Goal: Task Accomplishment & Management: Manage account settings

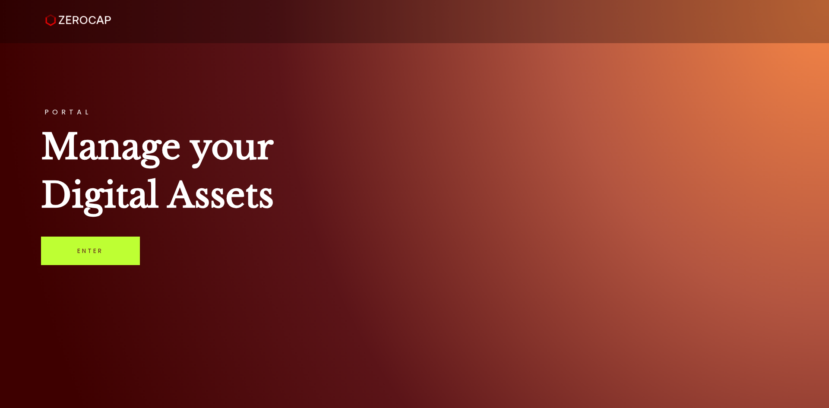
click at [114, 244] on link "Enter" at bounding box center [90, 251] width 99 height 29
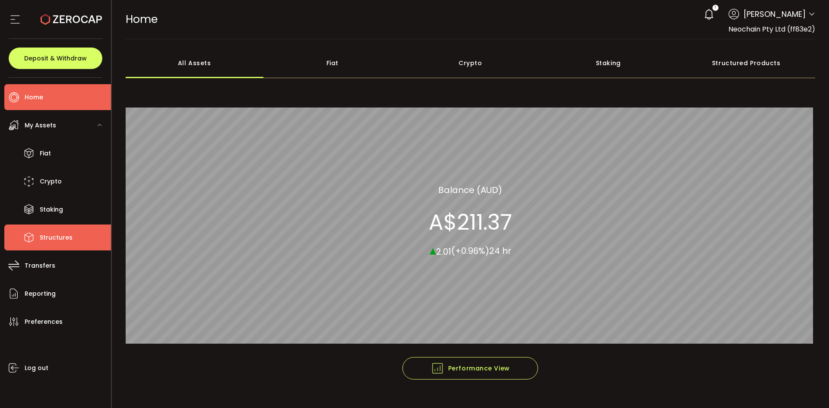
click at [53, 236] on span "Structures" at bounding box center [56, 238] width 33 height 13
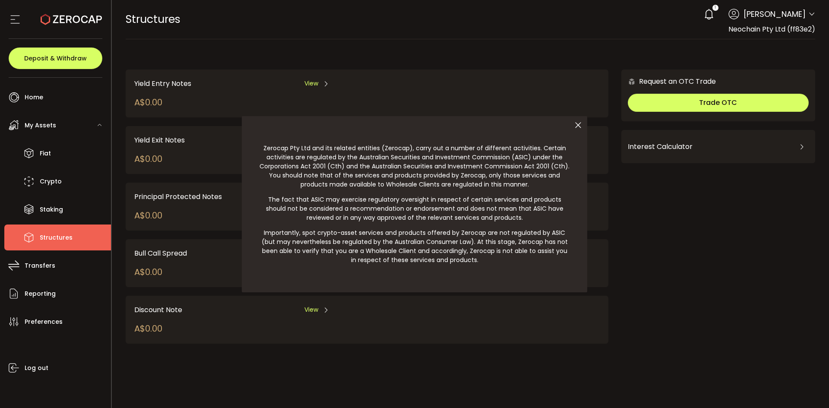
click at [50, 268] on div at bounding box center [414, 204] width 829 height 408
click at [47, 177] on div at bounding box center [414, 204] width 829 height 408
click at [29, 128] on div at bounding box center [414, 204] width 829 height 408
click at [35, 124] on div at bounding box center [414, 204] width 829 height 408
click at [581, 126] on icon at bounding box center [578, 125] width 18 height 18
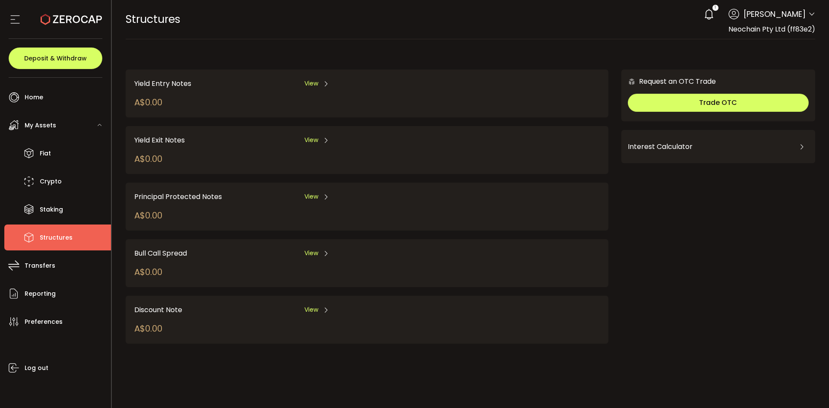
click at [29, 126] on span "My Assets" at bounding box center [41, 125] width 32 height 13
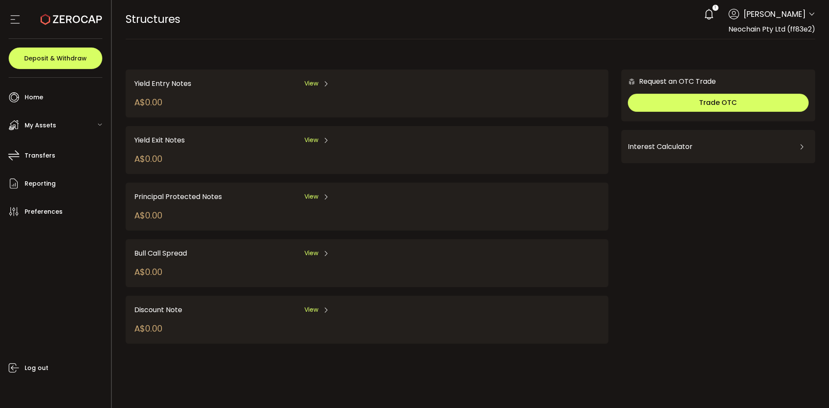
click at [29, 127] on span "My Assets" at bounding box center [41, 125] width 32 height 13
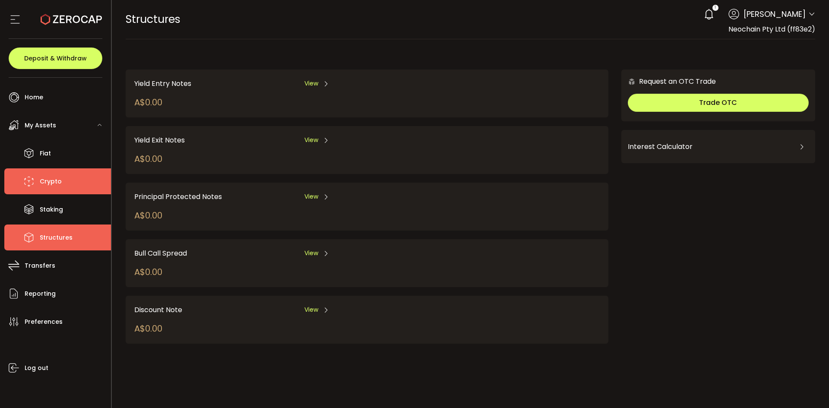
click at [38, 179] on li "Crypto" at bounding box center [57, 181] width 107 height 26
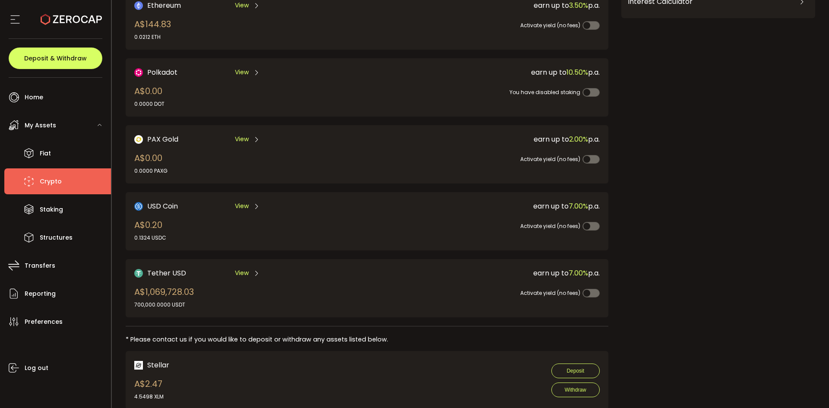
scroll to position [172, 0]
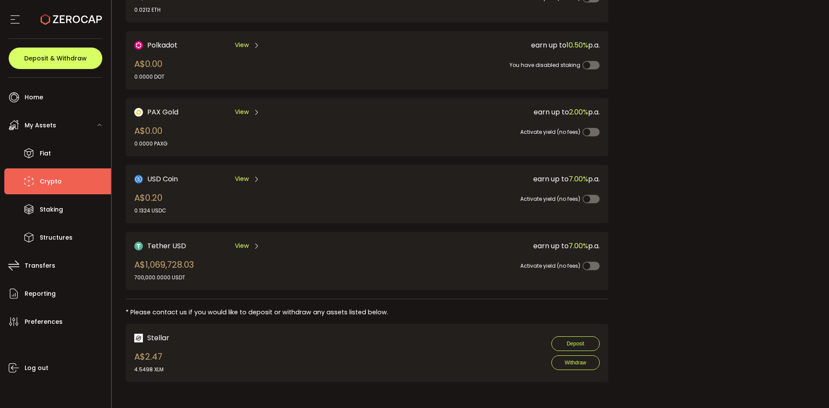
click at [422, 263] on div "Activate yield (no fees)" at bounding box center [478, 260] width 243 height 19
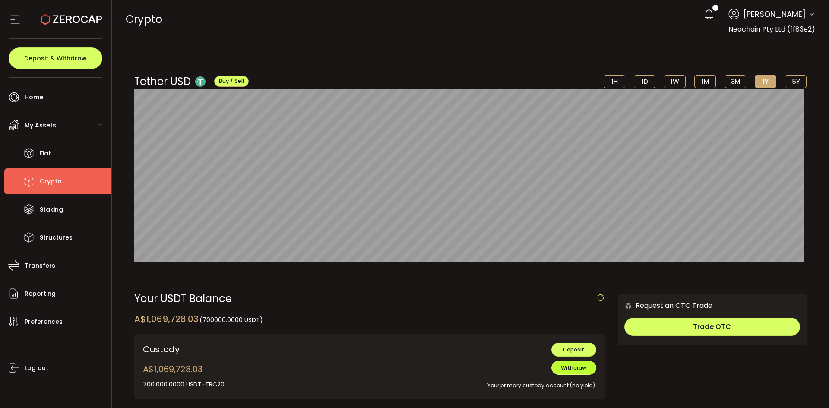
click at [565, 368] on span "Withdraw" at bounding box center [573, 367] width 25 height 7
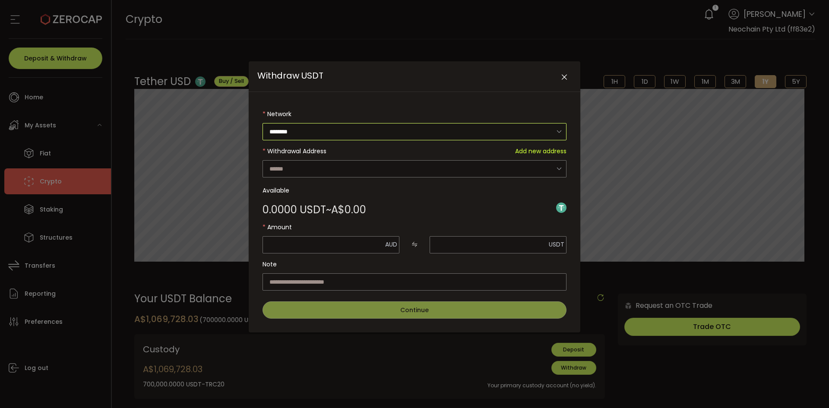
click at [347, 130] on input "********" at bounding box center [415, 131] width 304 height 17
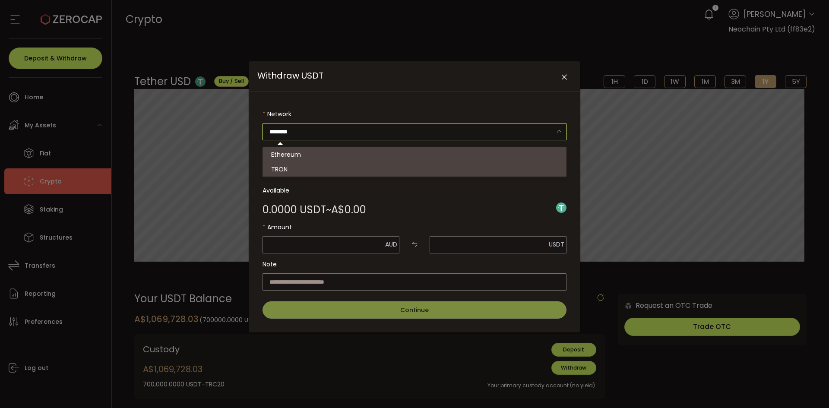
click at [334, 164] on li "TRON" at bounding box center [416, 169] width 307 height 15
type input "****"
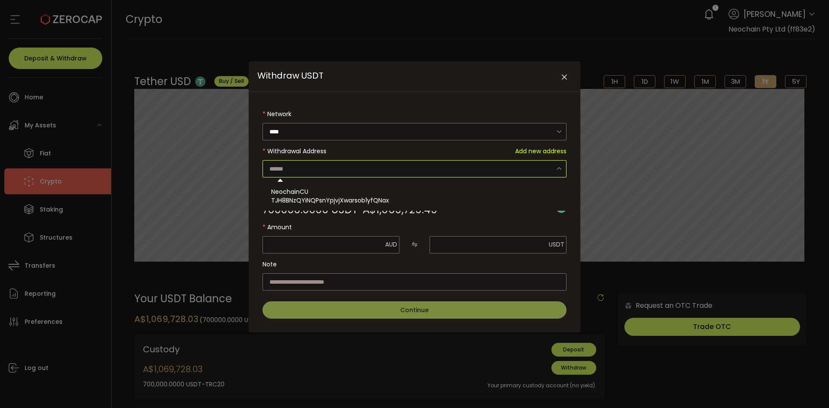
click at [381, 172] on input "Withdraw USDT" at bounding box center [415, 168] width 304 height 17
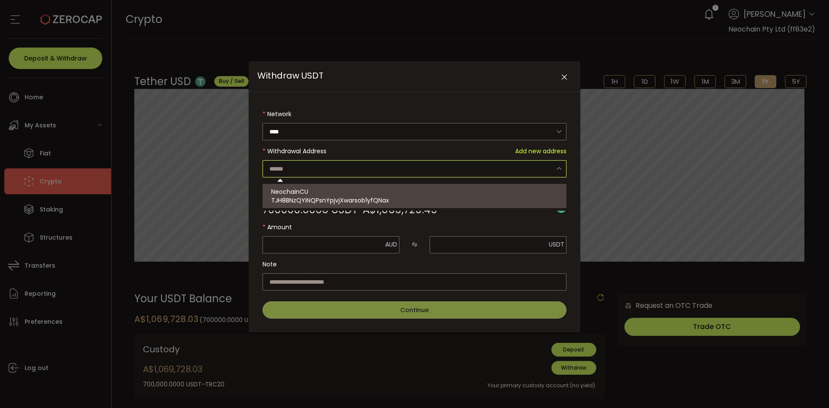
click at [378, 199] on span "TJH8BNzQYiNQPsnYpjvjXwarsob1yfQNax" at bounding box center [330, 200] width 118 height 9
type input "**********"
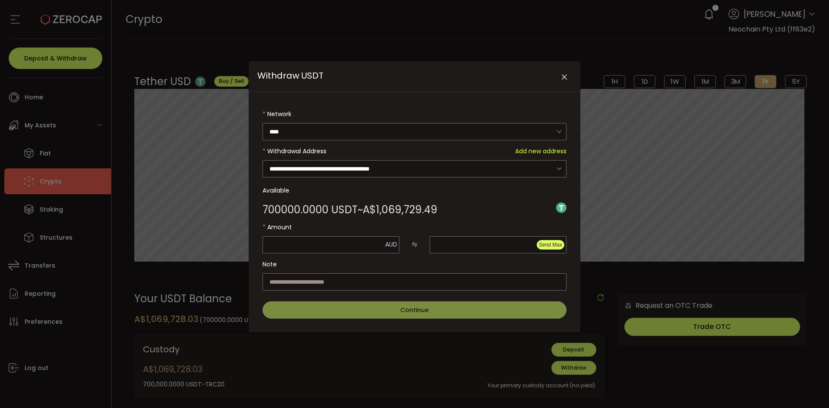
click at [553, 244] on span "Send Max" at bounding box center [550, 245] width 23 height 6
type input "**********"
type input "********"
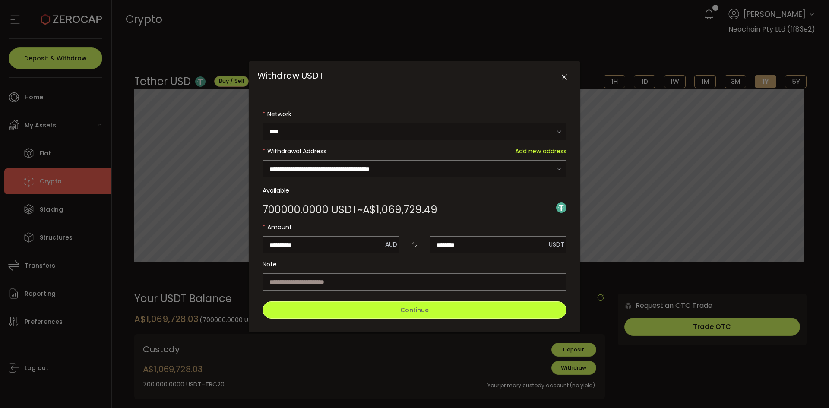
click at [393, 308] on button "Continue" at bounding box center [415, 310] width 304 height 17
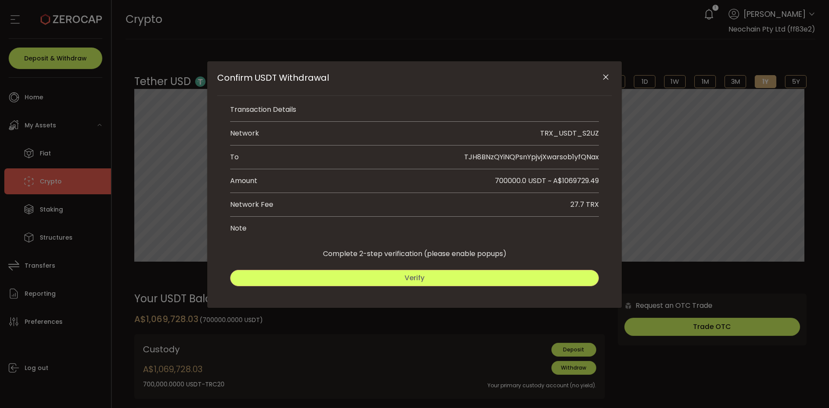
click at [397, 278] on button "Verify" at bounding box center [414, 278] width 369 height 16
drag, startPoint x: 463, startPoint y: 274, endPoint x: 463, endPoint y: 262, distance: 11.7
click at [463, 274] on button "Submit" at bounding box center [508, 278] width 182 height 16
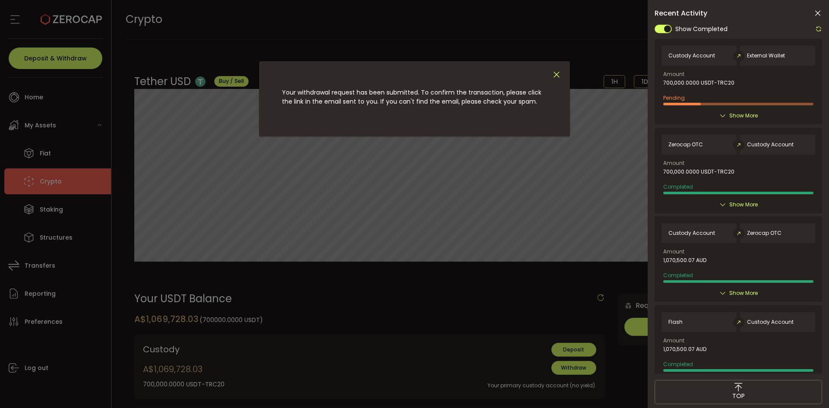
click at [556, 75] on icon "Close" at bounding box center [557, 75] width 10 height 10
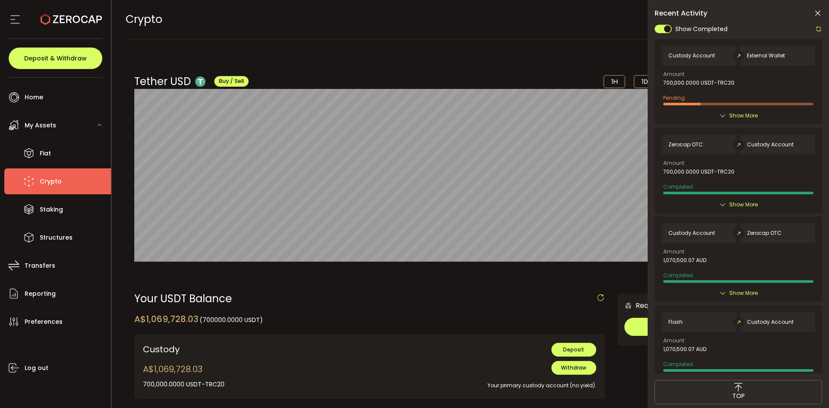
click at [816, 14] on icon at bounding box center [818, 13] width 9 height 9
